Goal: Download file/media

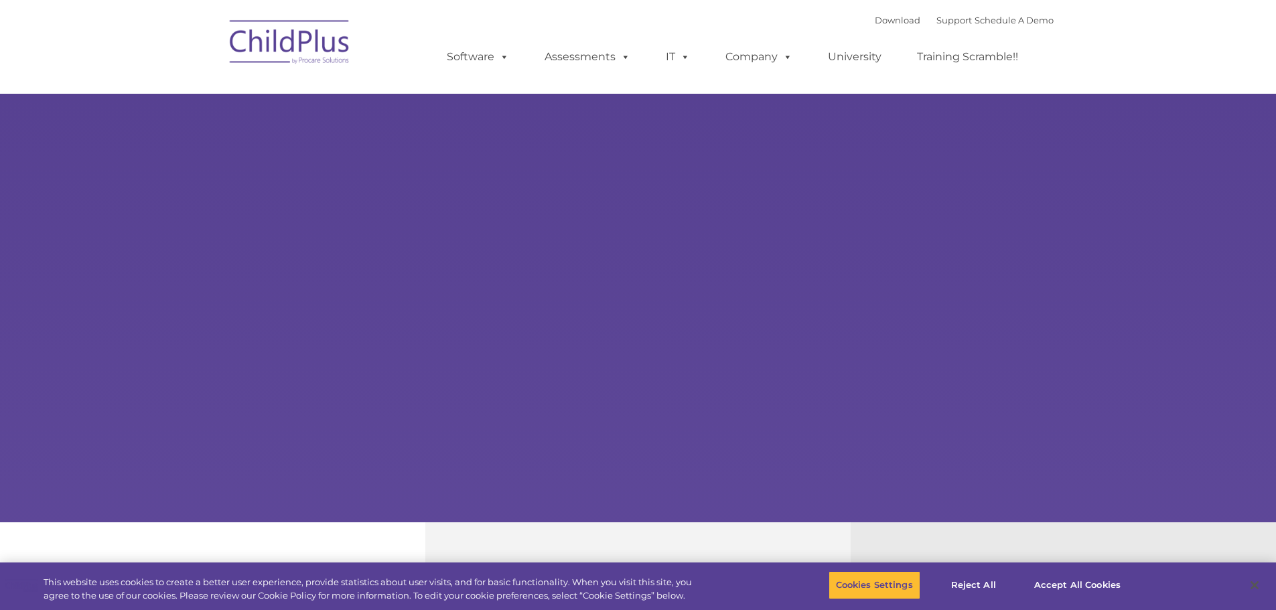
select select "MEDIUM"
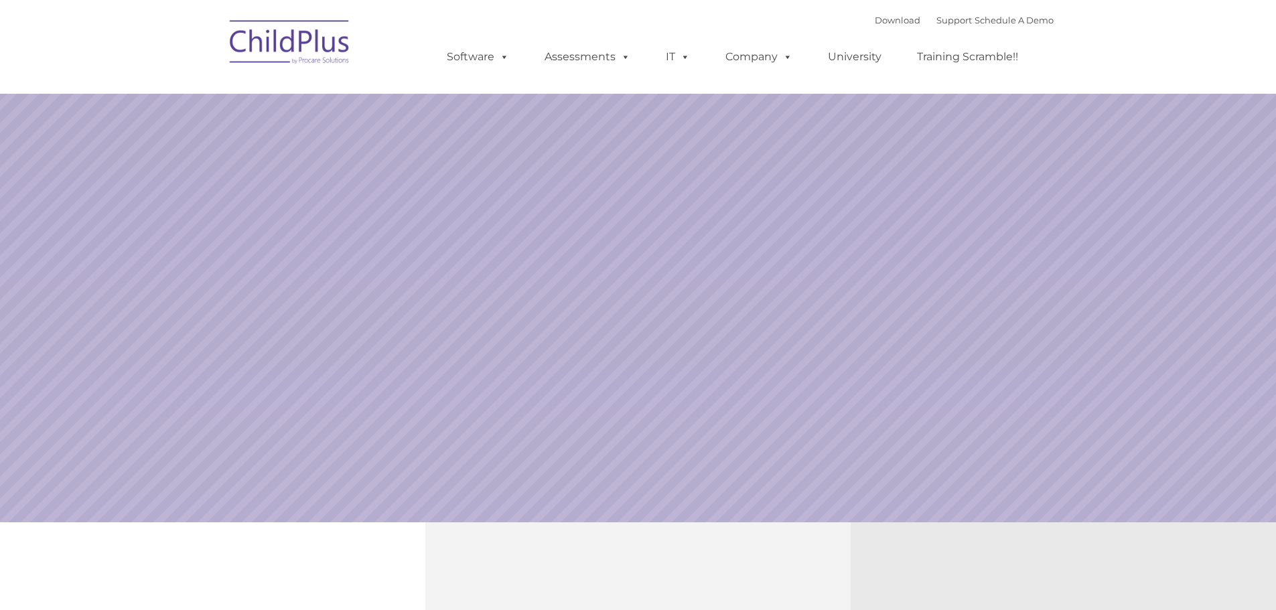
select select "MEDIUM"
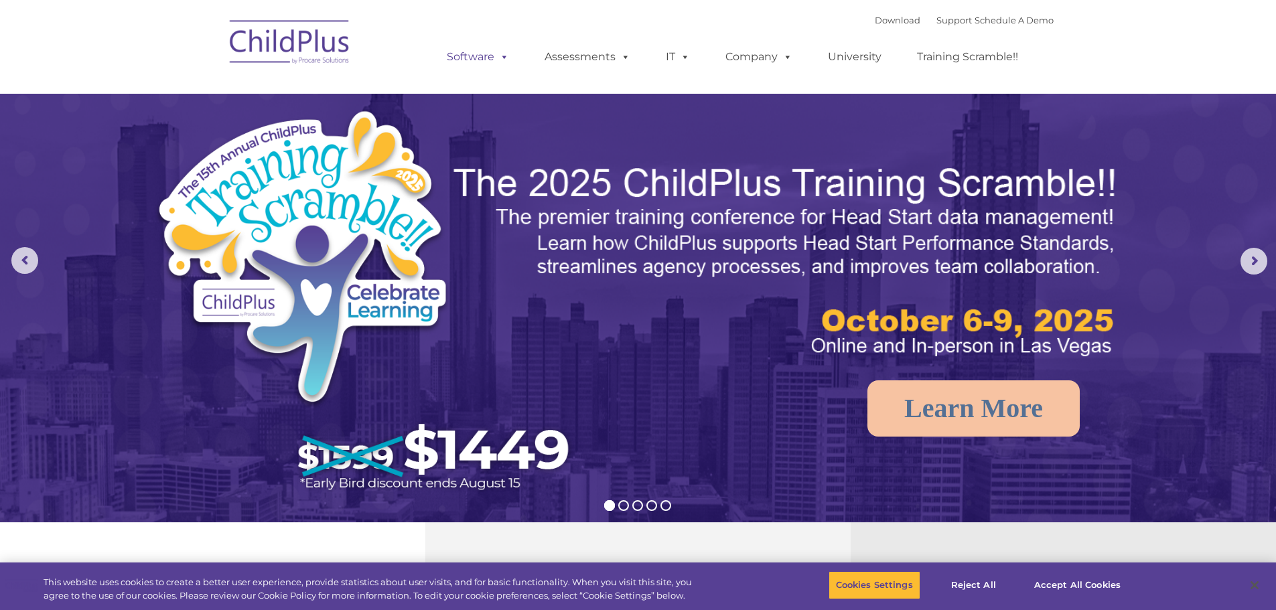
click at [508, 58] on span at bounding box center [501, 56] width 15 height 13
click at [494, 58] on span at bounding box center [501, 56] width 15 height 13
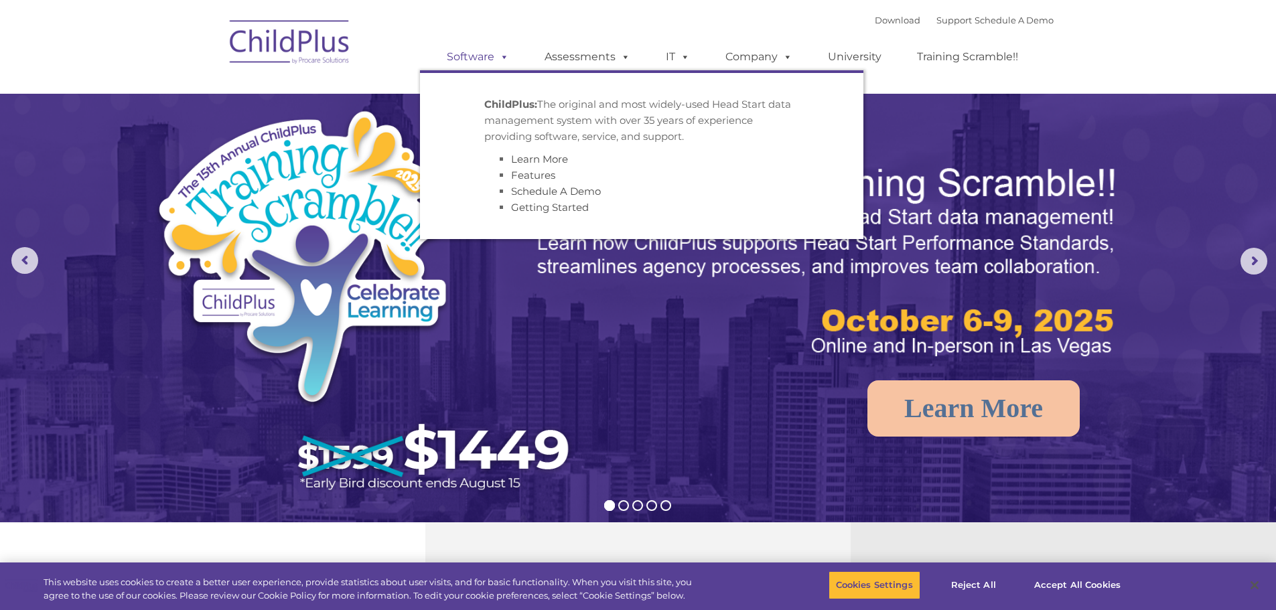
click at [494, 58] on span at bounding box center [501, 56] width 15 height 13
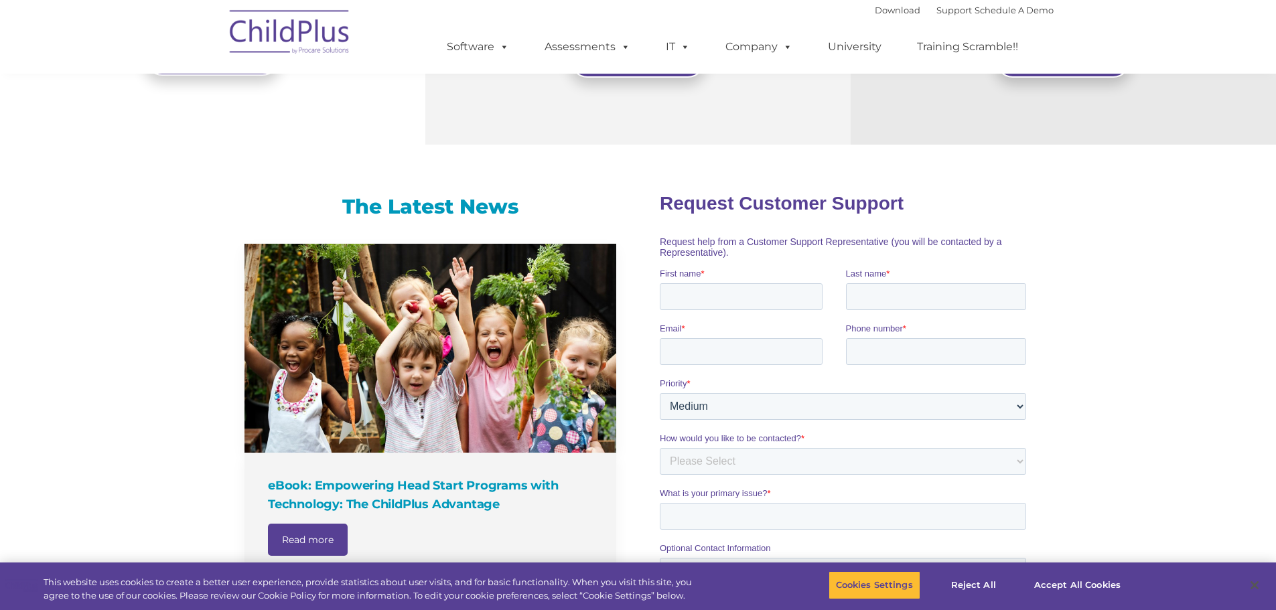
scroll to position [694, 0]
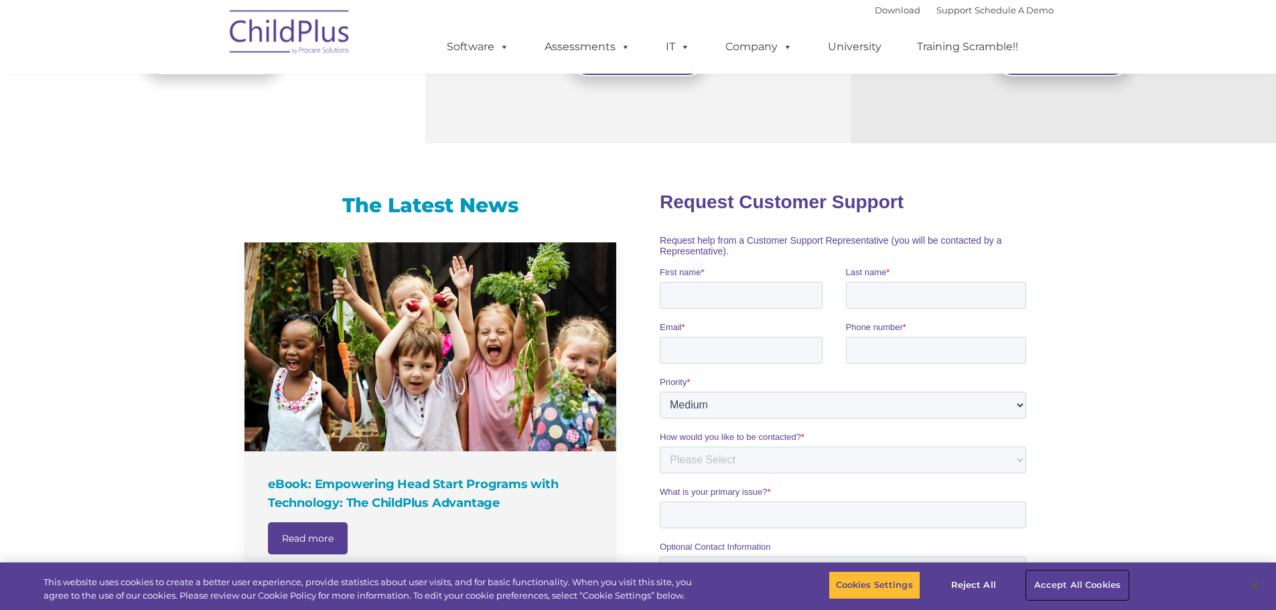
click at [1068, 583] on button "Accept All Cookies" at bounding box center [1077, 585] width 101 height 28
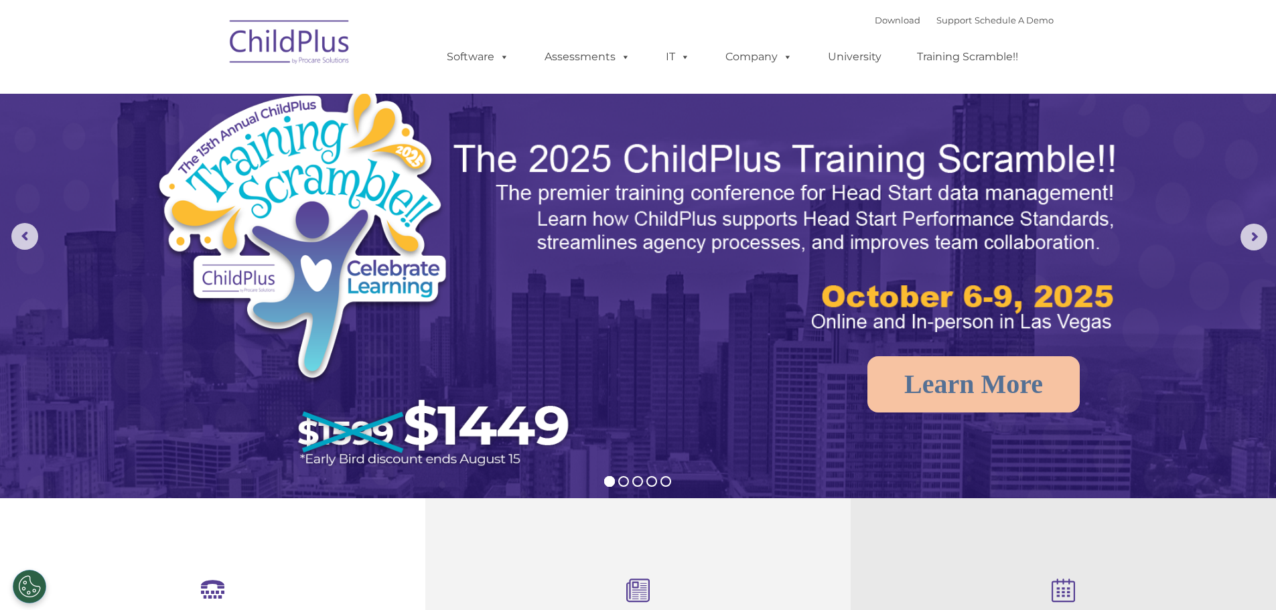
scroll to position [0, 0]
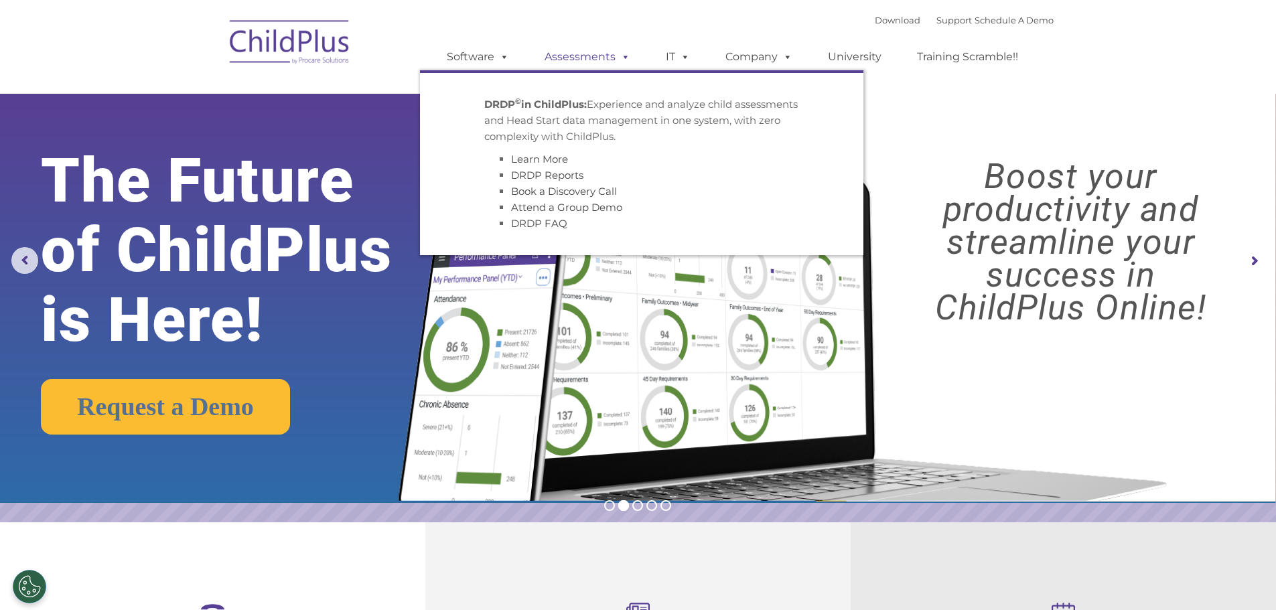
click at [601, 54] on link "Assessments" at bounding box center [587, 57] width 113 height 27
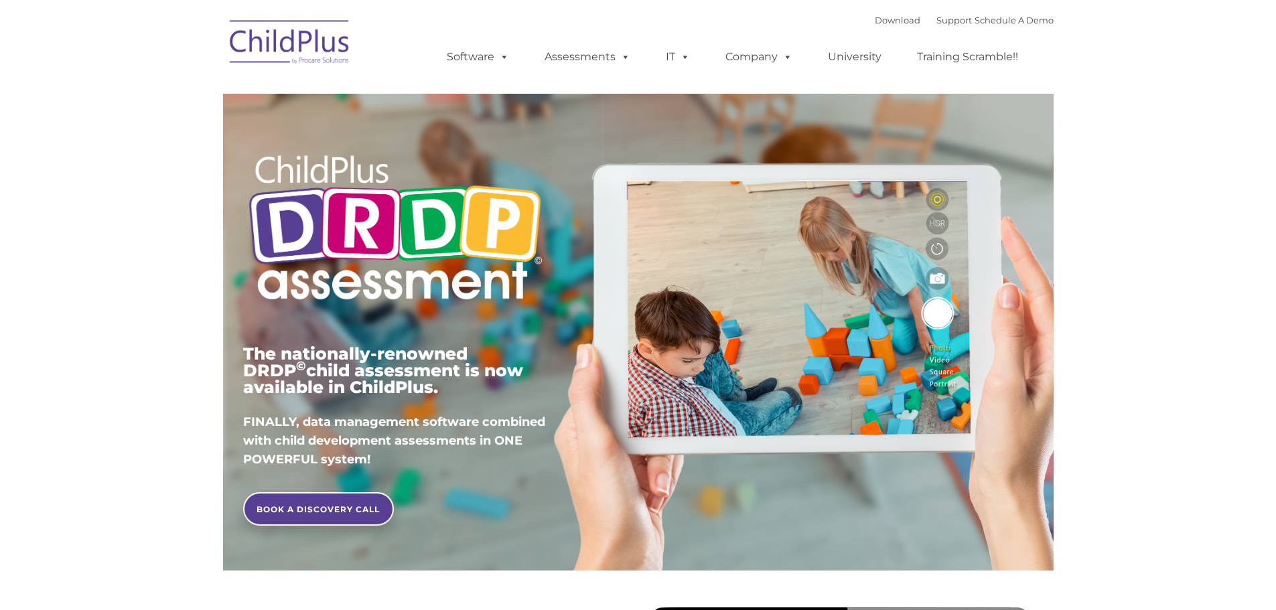
click at [491, 53] on link "Software" at bounding box center [477, 57] width 89 height 27
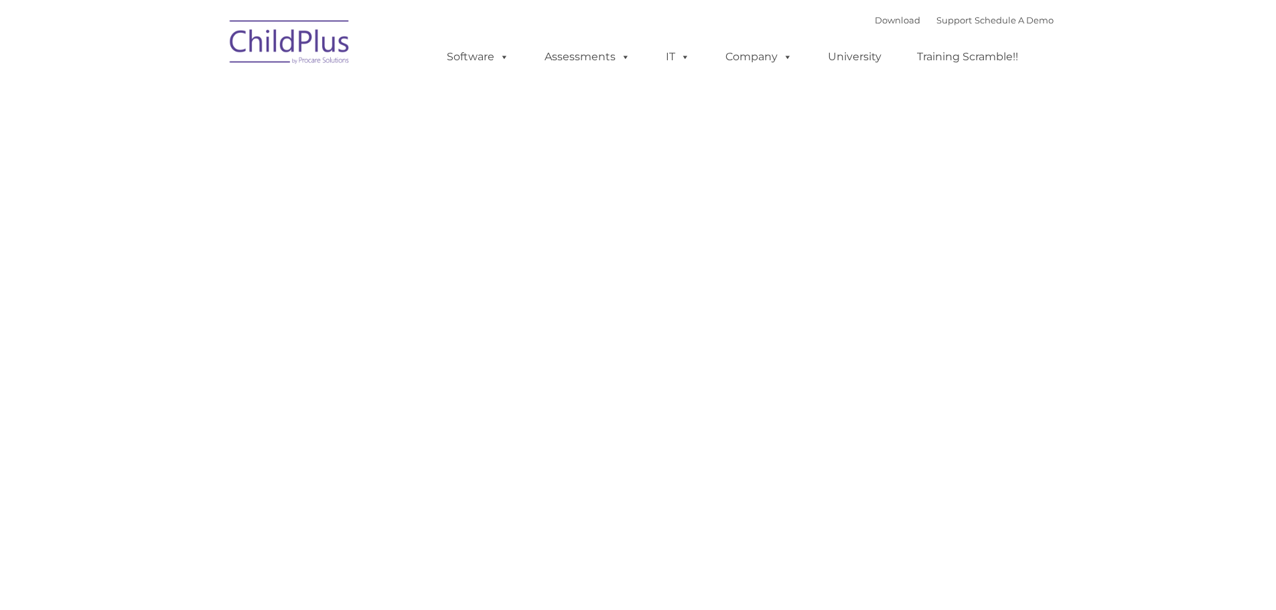
type input ""
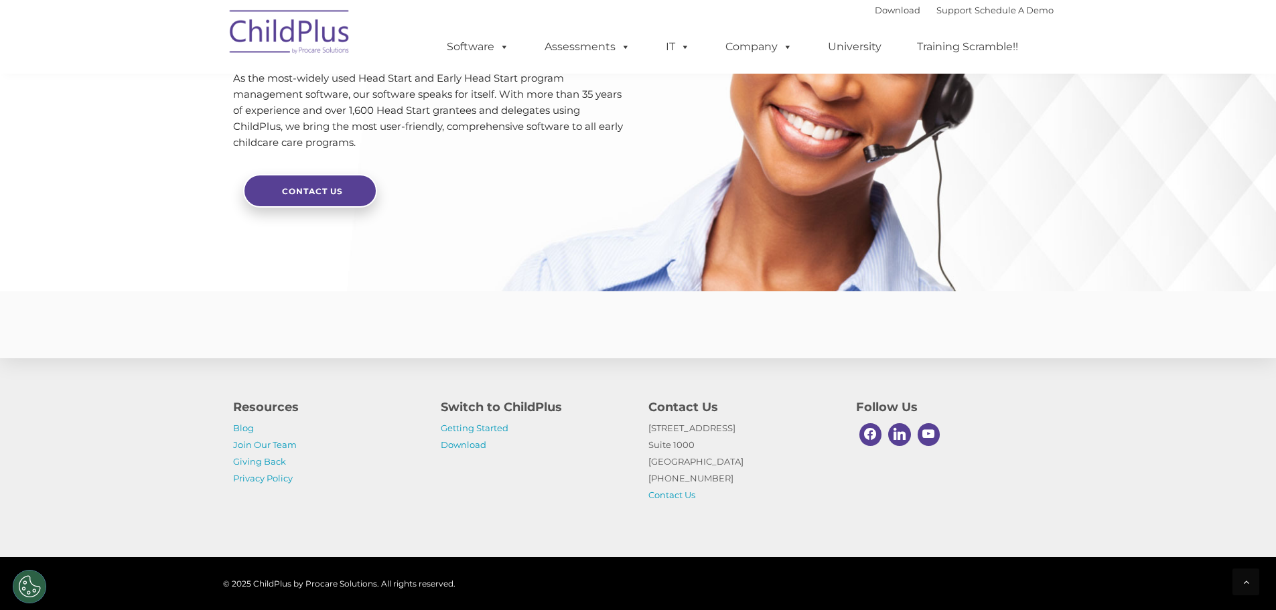
scroll to position [3181, 0]
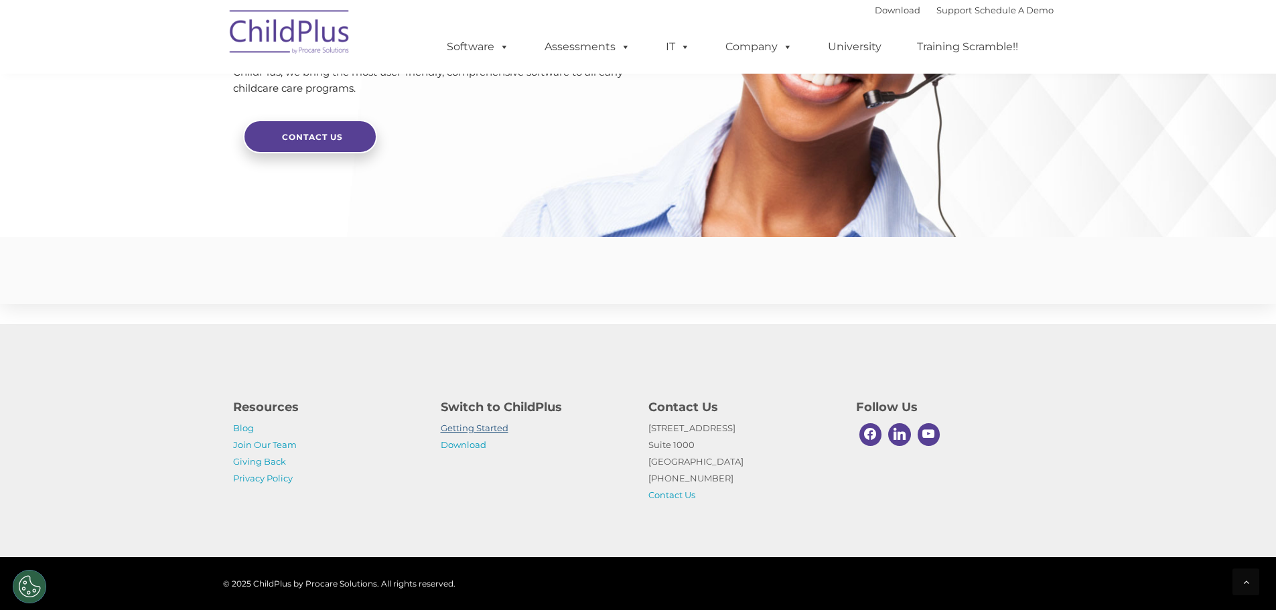
click at [487, 425] on link "Getting Started" at bounding box center [475, 428] width 68 height 11
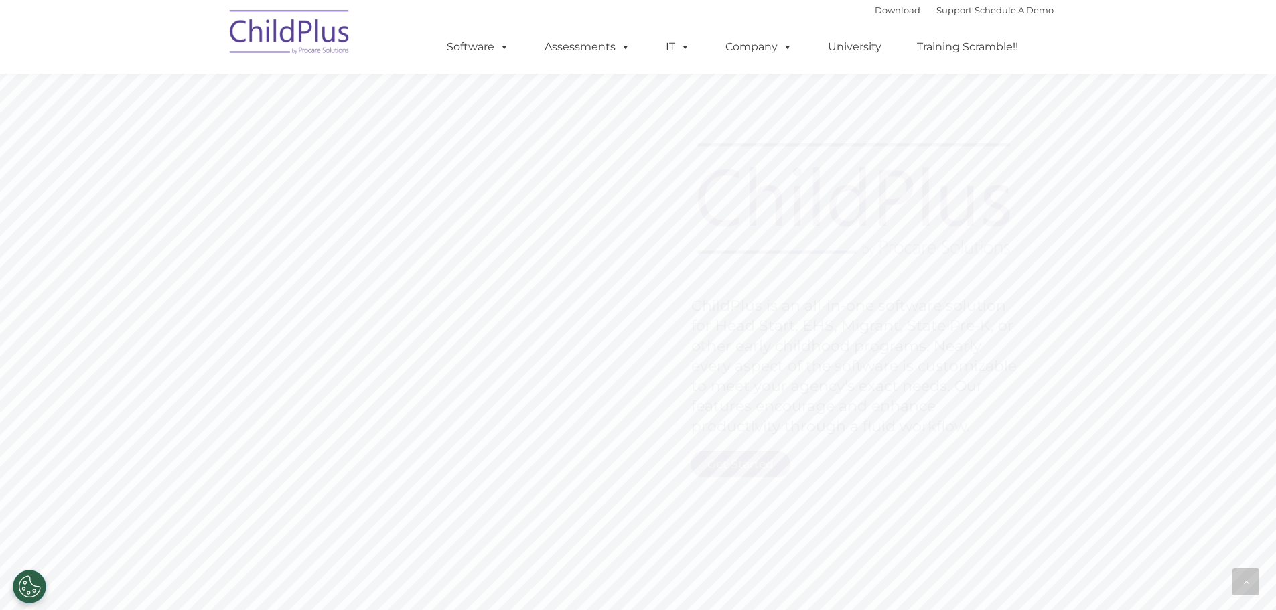
scroll to position [3113, 0]
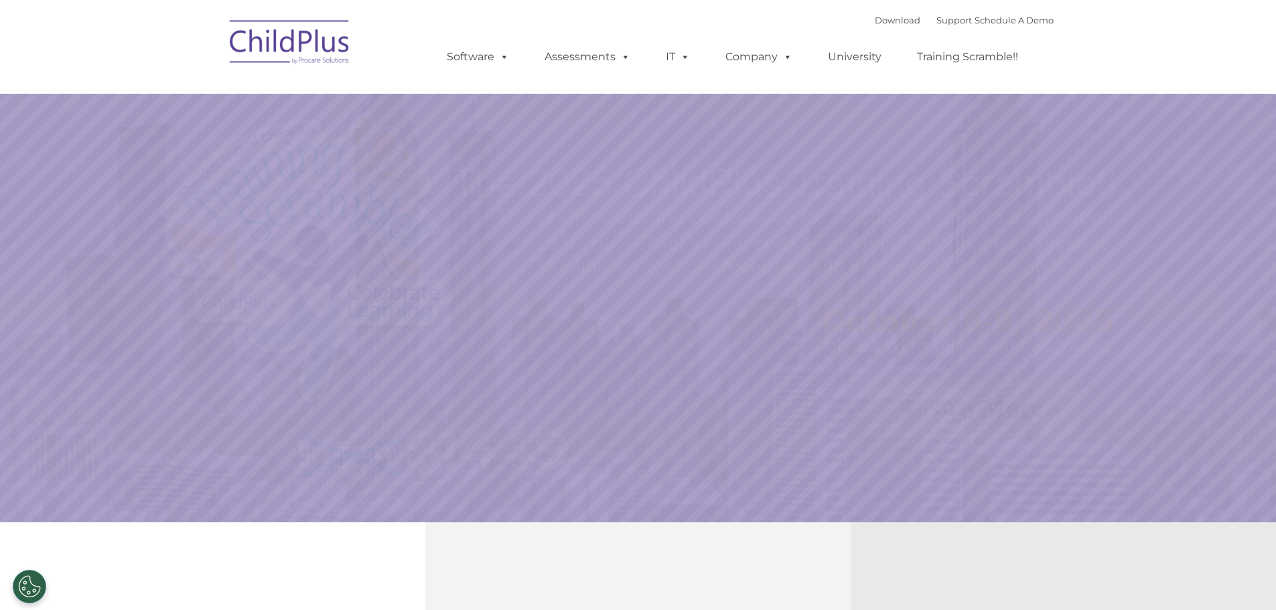
select select "MEDIUM"
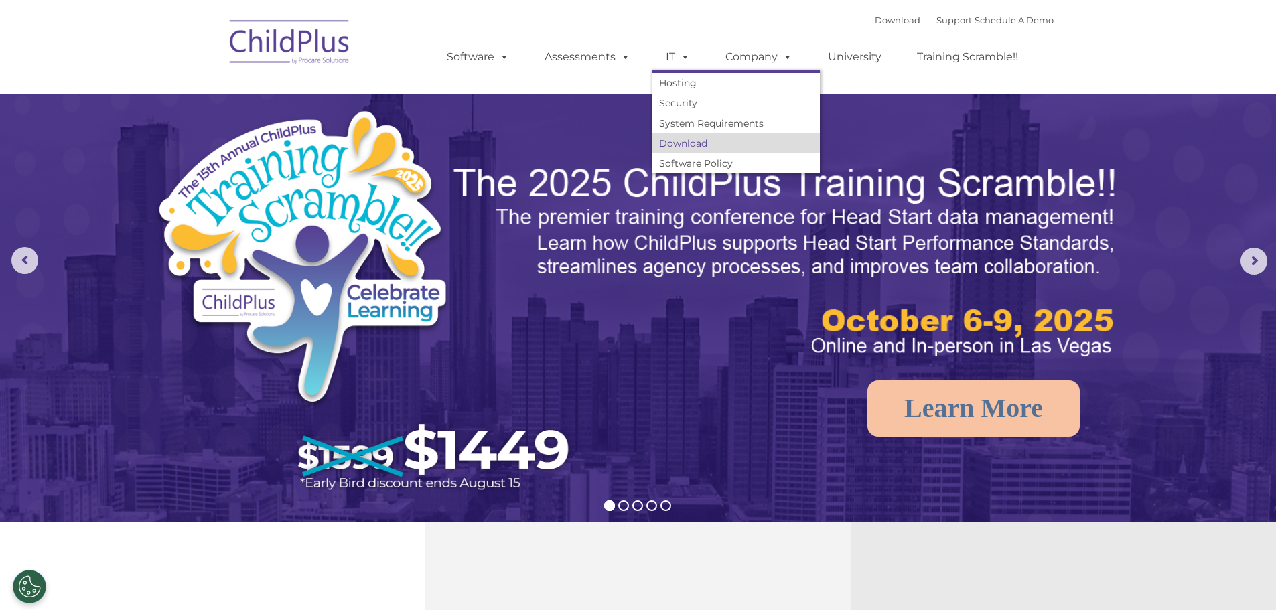
click at [728, 143] on link "Download" at bounding box center [735, 143] width 167 height 20
